Goal: Task Accomplishment & Management: Use online tool/utility

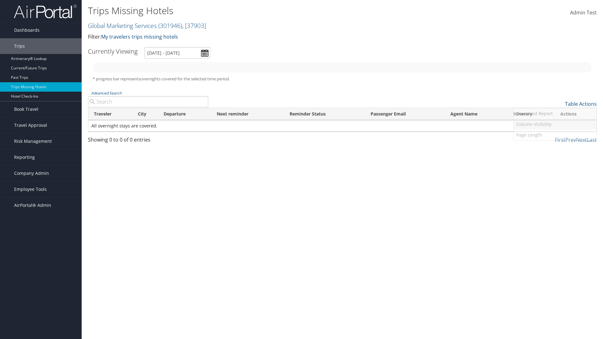
click at [555, 124] on link "Column Visibility" at bounding box center [555, 124] width 83 height 11
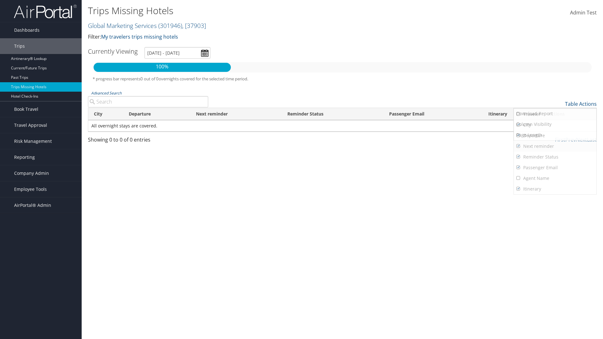
click at [555, 125] on link "City" at bounding box center [555, 125] width 83 height 11
click at [555, 136] on link "Departure" at bounding box center [555, 135] width 83 height 11
click at [555, 146] on link "Next reminder" at bounding box center [555, 146] width 83 height 11
click at [555, 157] on link "Reminder Status" at bounding box center [555, 157] width 83 height 11
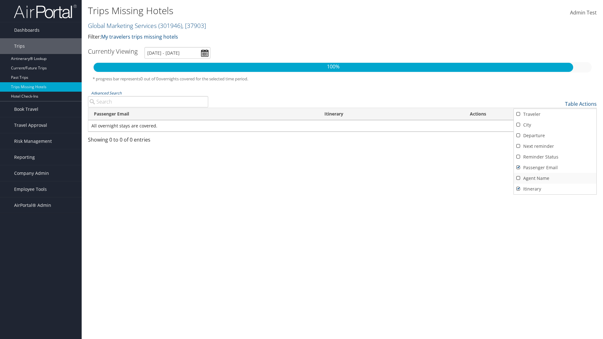
click at [555, 168] on link "Passenger Email" at bounding box center [555, 167] width 83 height 11
click at [555, 178] on link "Agent Name" at bounding box center [555, 178] width 83 height 11
click at [555, 168] on link "Passenger Email" at bounding box center [555, 167] width 83 height 11
click at [555, 157] on link "Reminder Status" at bounding box center [555, 157] width 83 height 11
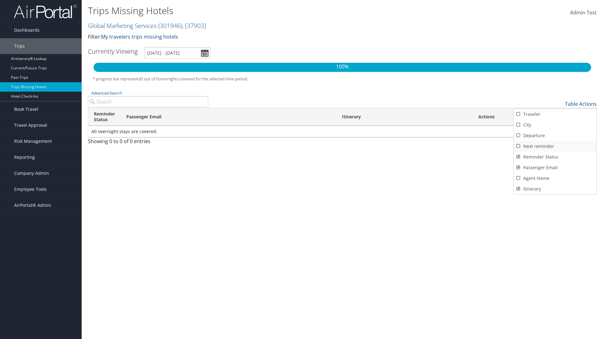
click at [555, 146] on link "Next reminder" at bounding box center [555, 146] width 83 height 11
click at [555, 136] on link "Departure" at bounding box center [555, 135] width 83 height 11
click at [555, 125] on link "City" at bounding box center [555, 125] width 83 height 11
click at [555, 114] on link "Traveler" at bounding box center [555, 114] width 83 height 11
click at [301, 170] on div at bounding box center [301, 169] width 603 height 339
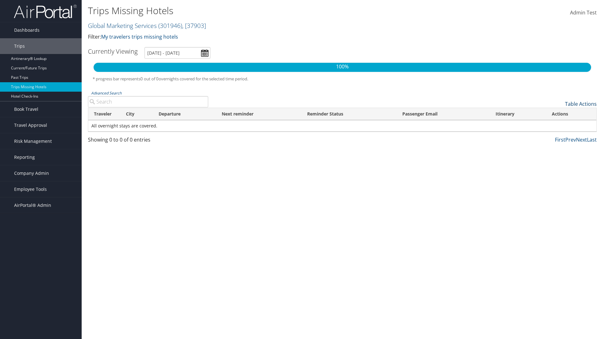
click at [580, 104] on link "Table Actions" at bounding box center [581, 103] width 32 height 7
click at [555, 125] on link "25" at bounding box center [555, 125] width 83 height 11
click at [580, 104] on link "Table Actions" at bounding box center [581, 103] width 32 height 7
click at [301, 170] on div at bounding box center [301, 169] width 603 height 339
click at [555, 135] on link "Page Length" at bounding box center [555, 135] width 83 height 11
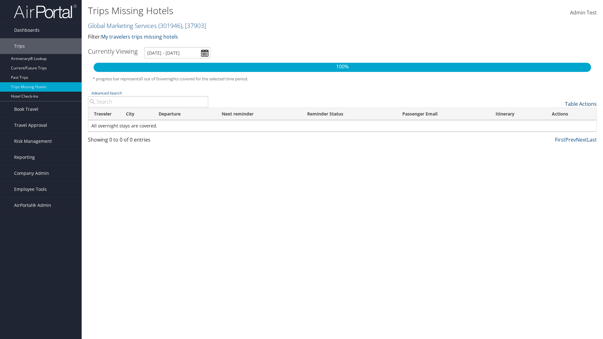
click at [580, 104] on link "Table Actions" at bounding box center [581, 103] width 32 height 7
click at [555, 146] on link "100" at bounding box center [555, 146] width 83 height 11
